Goal: Task Accomplishment & Management: Manage account settings

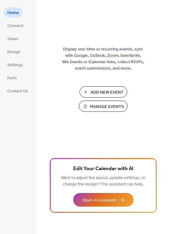
click at [96, 108] on span "Manage Events" at bounding box center [107, 106] width 34 height 6
click at [14, 52] on span "Design" at bounding box center [13, 52] width 13 height 6
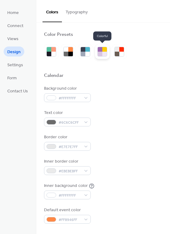
click at [99, 54] on div at bounding box center [100, 54] width 5 height 5
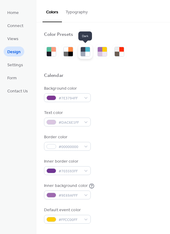
click at [85, 52] on div at bounding box center [83, 54] width 5 height 5
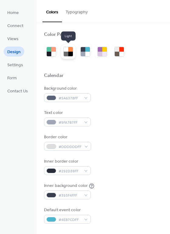
click at [66, 51] on div at bounding box center [66, 49] width 5 height 5
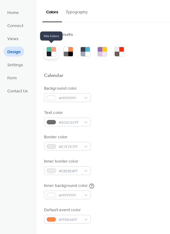
click at [50, 50] on div at bounding box center [49, 49] width 5 height 5
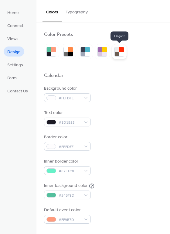
click at [120, 56] on div at bounding box center [119, 52] width 10 height 10
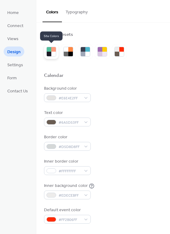
click at [53, 51] on div at bounding box center [53, 49] width 5 height 5
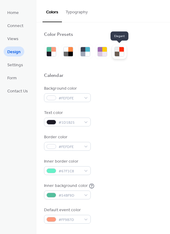
click at [117, 54] on div at bounding box center [117, 54] width 5 height 5
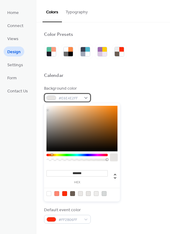
click at [84, 97] on div "#E6E4E2FF" at bounding box center [67, 97] width 47 height 9
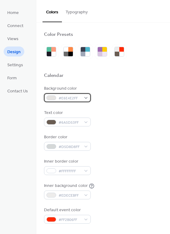
click at [85, 96] on div "#E6E4E2FF" at bounding box center [67, 97] width 47 height 9
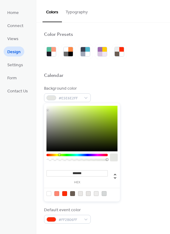
click at [59, 155] on div at bounding box center [76, 154] width 61 height 2
drag, startPoint x: 88, startPoint y: 117, endPoint x: 88, endPoint y: 120, distance: 3.3
click at [89, 121] on div at bounding box center [81, 128] width 71 height 45
drag, startPoint x: 85, startPoint y: 116, endPoint x: 65, endPoint y: 113, distance: 19.9
click at [65, 113] on div at bounding box center [81, 128] width 71 height 45
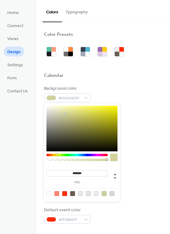
type input "*******"
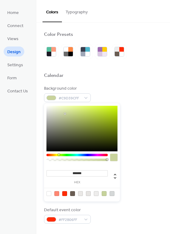
click at [59, 153] on div at bounding box center [59, 154] width 2 height 2
click at [11, 63] on span "Settings" at bounding box center [15, 65] width 16 height 6
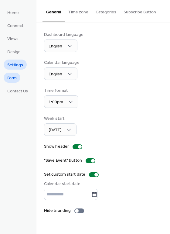
click at [12, 77] on span "Form" at bounding box center [11, 78] width 9 height 6
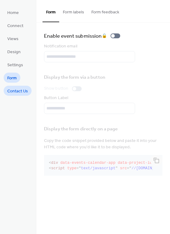
click at [20, 92] on span "Contact Us" at bounding box center [17, 91] width 21 height 6
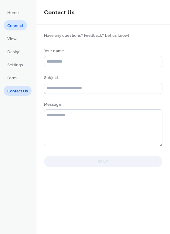
click at [14, 26] on span "Connect" at bounding box center [15, 26] width 16 height 6
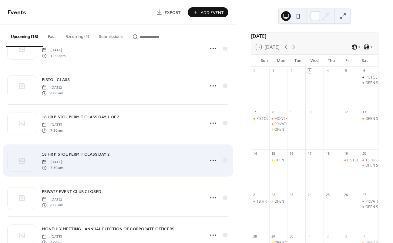
scroll to position [139, 0]
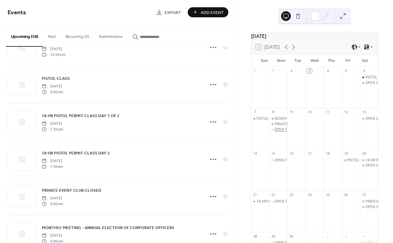
click at [284, 132] on div "OPEN TRAP PRACTICE" at bounding box center [292, 129] width 37 height 5
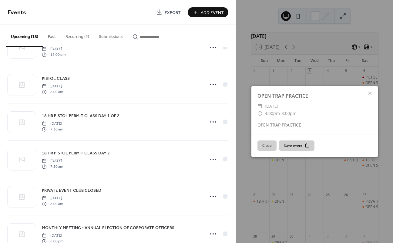
click at [285, 123] on div "OPEN TRAP PRACTICE" at bounding box center [314, 125] width 126 height 6
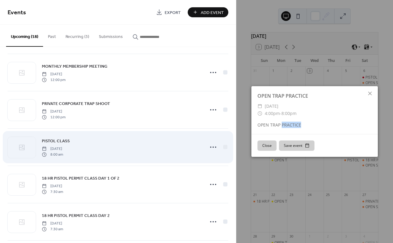
scroll to position [0, 0]
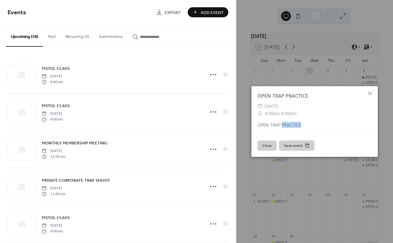
click at [72, 37] on button "Recurring (3)" at bounding box center [77, 36] width 33 height 22
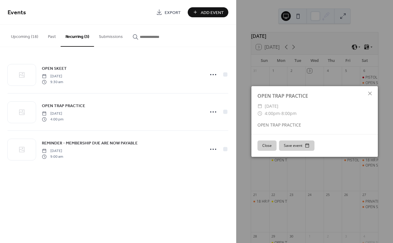
click at [188, 173] on div "OPEN SKEET [DATE] 9:30 am OPEN TRAP PRACTICE [DATE] 4:00 pm REMINDER - MEMBERSH…" at bounding box center [118, 112] width 236 height 130
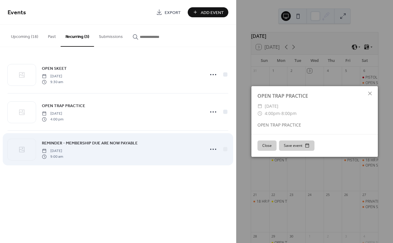
click at [109, 143] on span "REMINDER - MEMBERSHIP DUE ARE NOW PAYABLE" at bounding box center [90, 143] width 96 height 6
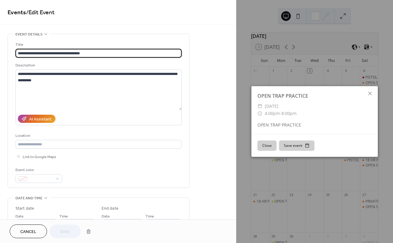
click at [265, 145] on button "Close" at bounding box center [266, 145] width 19 height 10
